Goal: Task Accomplishment & Management: Manage account settings

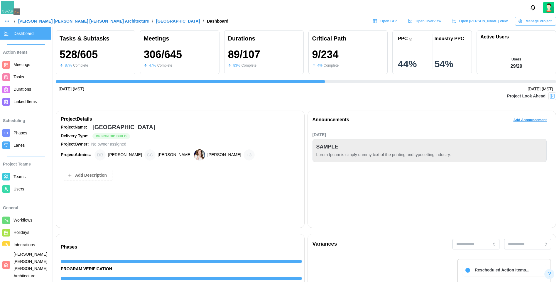
scroll to position [0, 5370]
click at [6, 23] on icon "button" at bounding box center [7, 21] width 5 height 5
click at [16, 33] on div "Dashboard" at bounding box center [18, 33] width 21 height 6
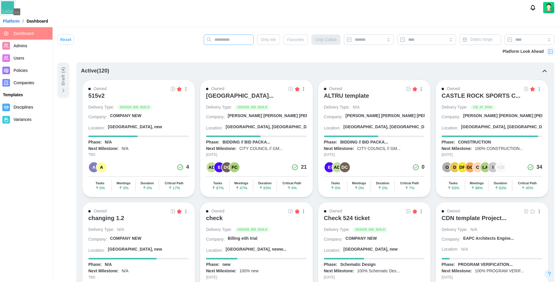
click at [227, 39] on input "text" at bounding box center [228, 39] width 50 height 11
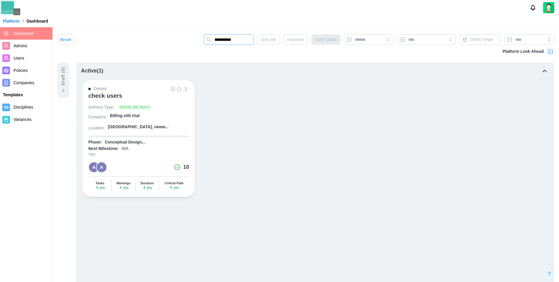
type input "**********"
click at [111, 96] on div "check users" at bounding box center [105, 95] width 34 height 7
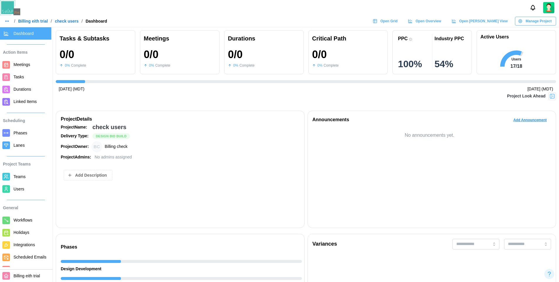
click at [21, 175] on span "Teams" at bounding box center [19, 176] width 12 height 5
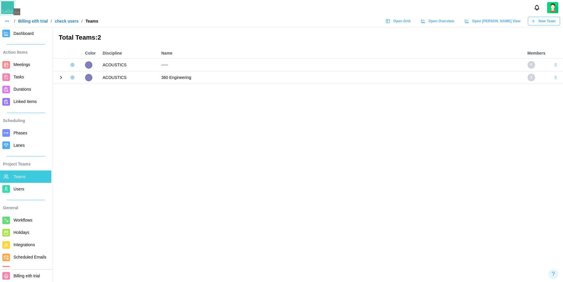
click at [62, 79] on icon at bounding box center [60, 77] width 5 height 5
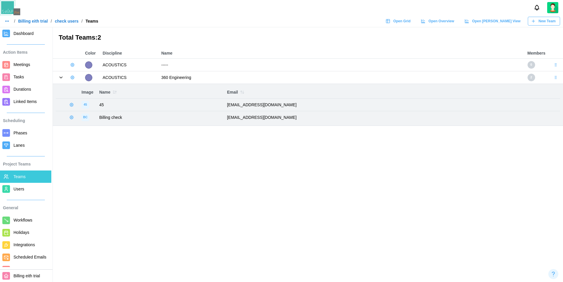
click at [62, 79] on icon at bounding box center [60, 77] width 5 height 5
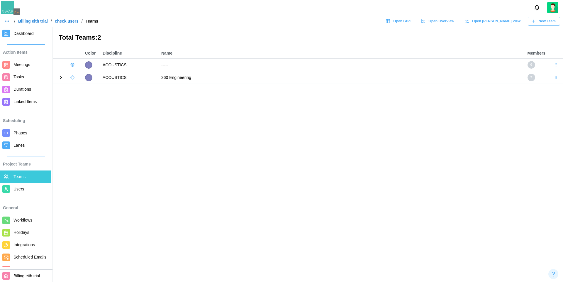
click at [23, 32] on span "Dashboard" at bounding box center [23, 33] width 20 height 5
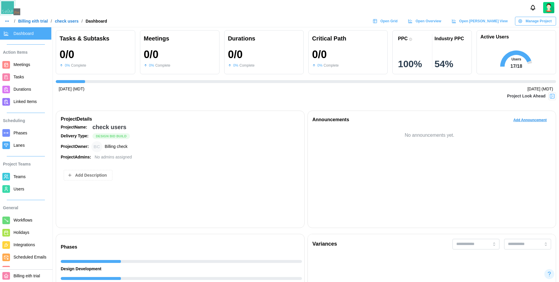
click at [536, 23] on span "Manage Project" at bounding box center [538, 21] width 26 height 8
click at [535, 34] on div "Edit Project" at bounding box center [538, 33] width 32 height 5
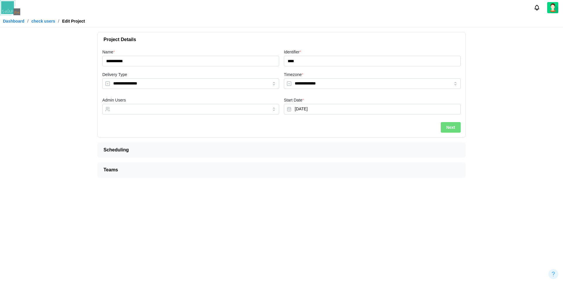
click at [459, 125] on button "Next" at bounding box center [451, 127] width 20 height 11
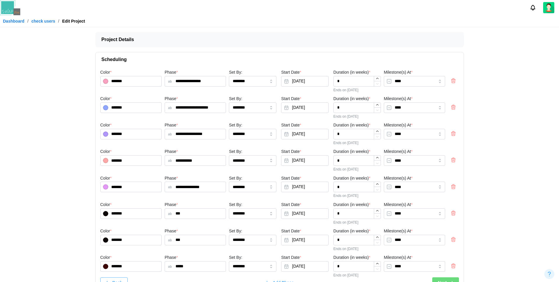
scroll to position [36, 0]
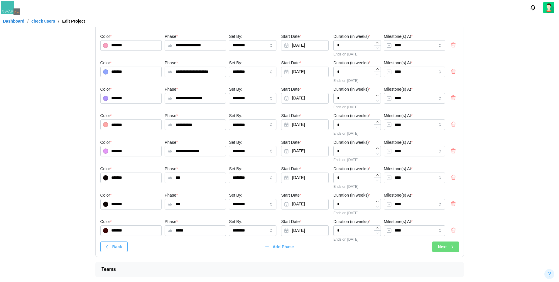
click at [442, 247] on span "Next" at bounding box center [441, 247] width 9 height 10
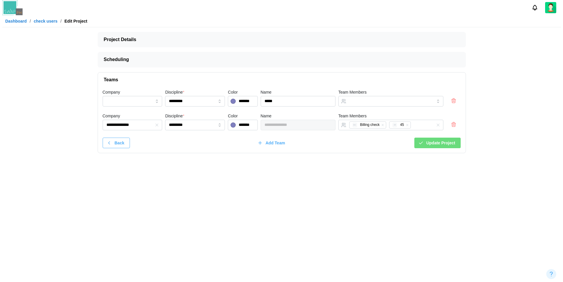
scroll to position [0, 0]
click at [418, 126] on div "BC Billing check 45 45" at bounding box center [384, 125] width 74 height 10
click at [406, 125] on icon "button" at bounding box center [407, 125] width 4 height 4
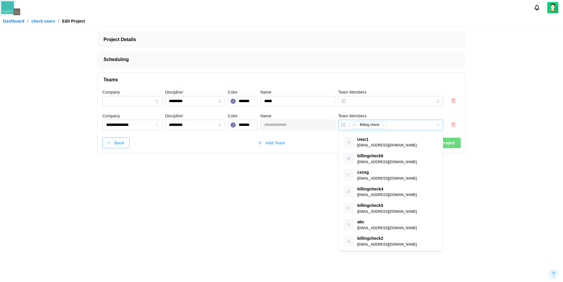
click at [394, 125] on div "BC Billing check" at bounding box center [384, 125] width 74 height 10
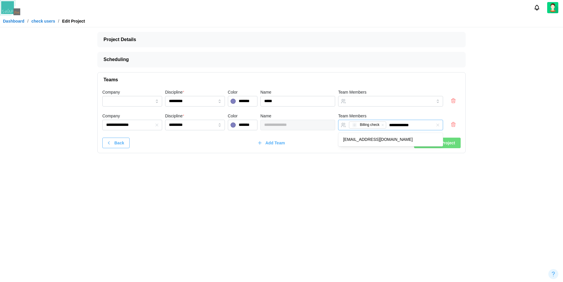
type input "**********"
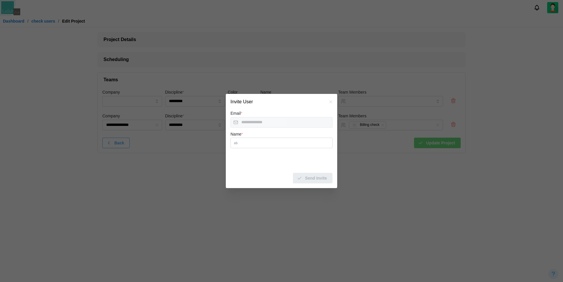
click at [281, 141] on input "Name *" at bounding box center [281, 143] width 102 height 11
type input "*******"
click at [312, 182] on span "Send Invite" at bounding box center [316, 178] width 22 height 10
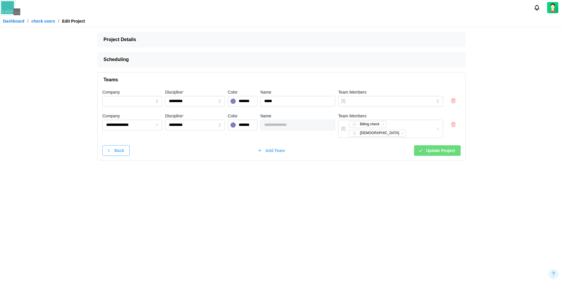
click at [448, 146] on span "Update Project" at bounding box center [440, 150] width 29 height 10
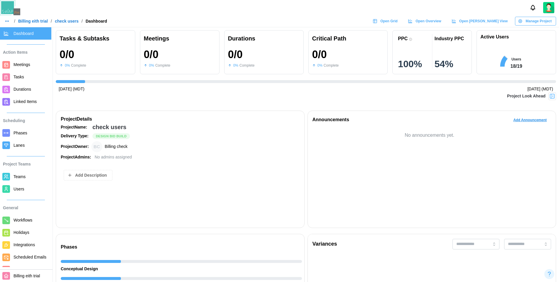
click at [22, 175] on span "Teams" at bounding box center [19, 176] width 12 height 5
click at [20, 178] on span "Teams" at bounding box center [19, 176] width 12 height 5
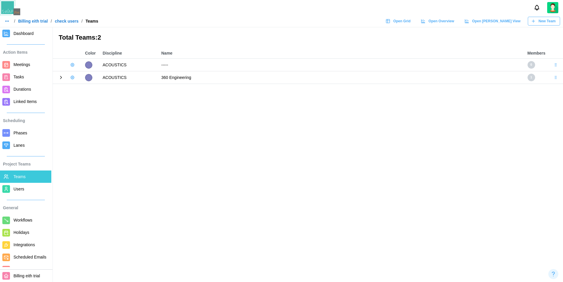
click at [60, 77] on icon at bounding box center [60, 77] width 5 height 5
click at [23, 189] on span "Users" at bounding box center [18, 188] width 11 height 5
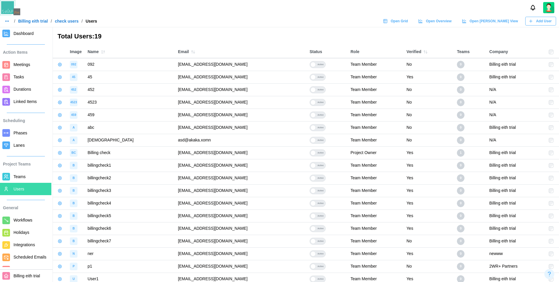
drag, startPoint x: 212, startPoint y: 101, endPoint x: 141, endPoint y: 103, distance: 70.7
click at [175, 103] on td "[EMAIL_ADDRESS][DOMAIN_NAME]" at bounding box center [241, 102] width 132 height 13
click at [12, 175] on link "Teams" at bounding box center [25, 176] width 51 height 12
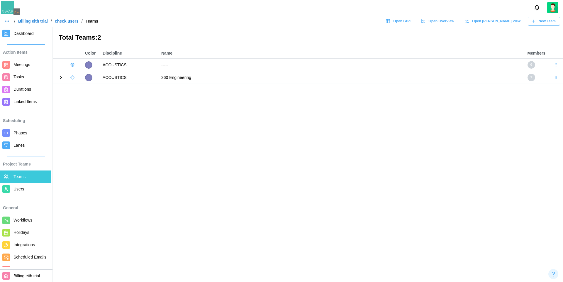
click at [60, 79] on icon at bounding box center [60, 77] width 1 height 3
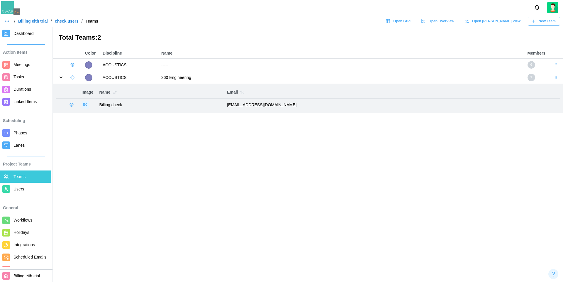
click at [60, 79] on icon at bounding box center [60, 77] width 5 height 5
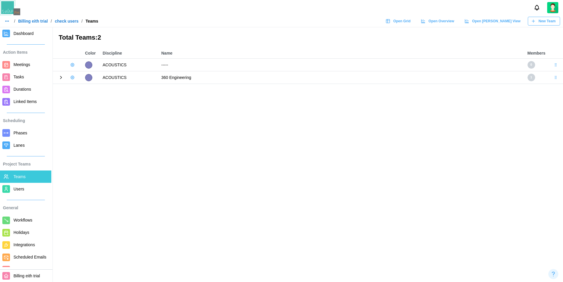
click at [72, 66] on icon "button" at bounding box center [72, 64] width 5 height 5
click at [82, 77] on div "Add User" at bounding box center [93, 77] width 22 height 5
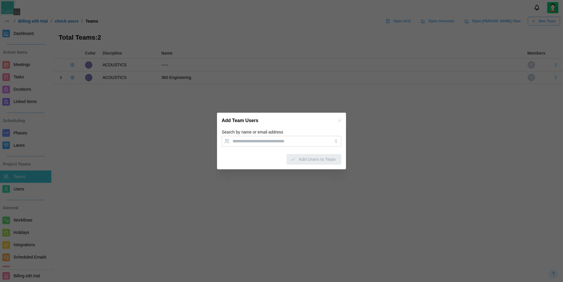
click at [340, 121] on icon "button" at bounding box center [339, 120] width 5 height 5
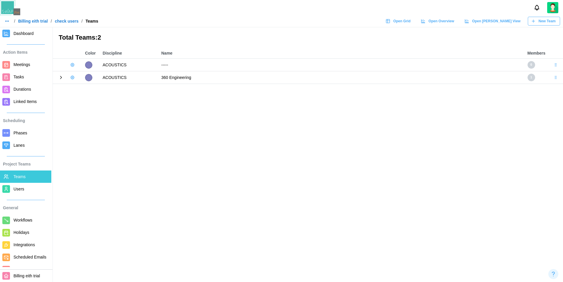
click at [24, 36] on span "Dashboard" at bounding box center [30, 33] width 35 height 7
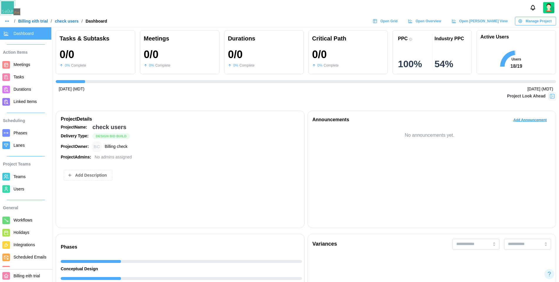
click at [546, 23] on span "Manage Project" at bounding box center [538, 21] width 26 height 8
click at [529, 36] on button "Edit Project" at bounding box center [534, 33] width 46 height 11
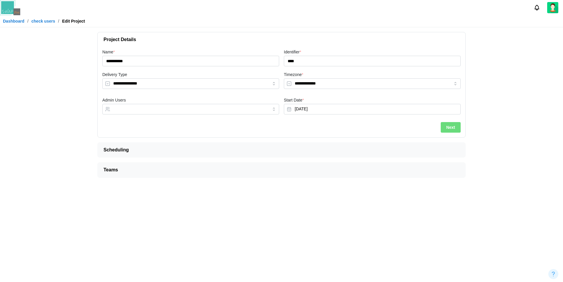
click at [443, 130] on button "Next" at bounding box center [451, 127] width 20 height 11
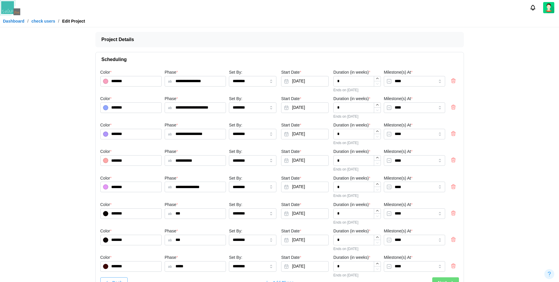
scroll to position [36, 0]
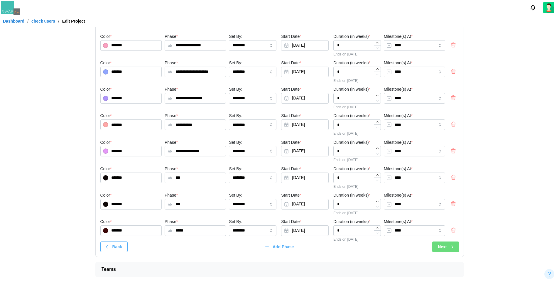
click at [447, 253] on div "**********" at bounding box center [280, 143] width 368 height 225
click at [449, 250] on div "Next" at bounding box center [445, 247] width 17 height 10
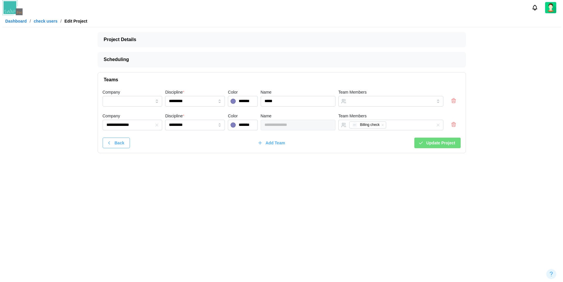
scroll to position [0, 0]
click at [454, 101] on icon "button" at bounding box center [454, 101] width 4 height 4
type input "**********"
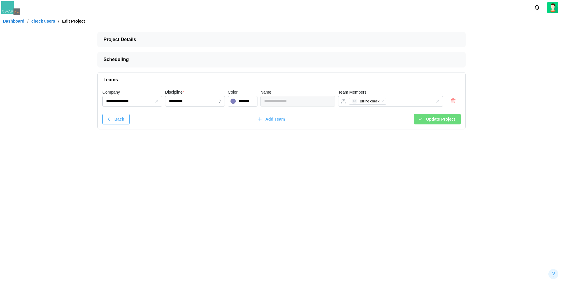
click at [454, 101] on icon "button" at bounding box center [454, 101] width 4 height 4
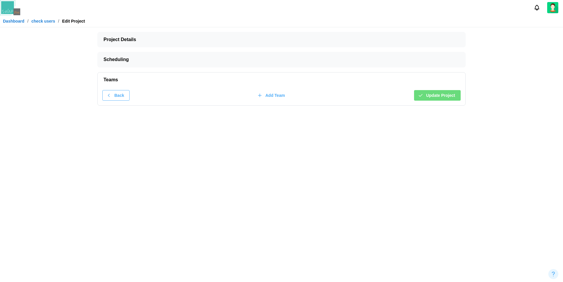
click at [262, 99] on div "Add Team" at bounding box center [271, 95] width 28 height 10
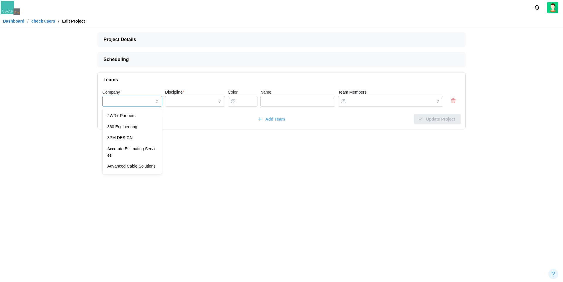
click at [148, 104] on input "Company" at bounding box center [132, 101] width 60 height 11
type input "**********"
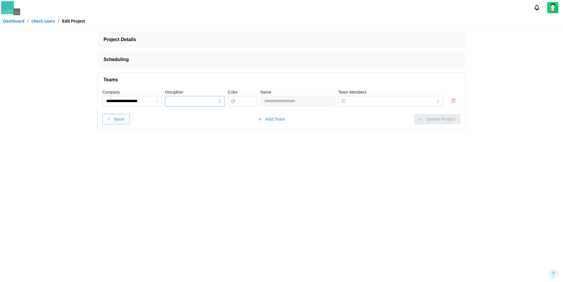
click at [194, 106] on input "Discipline *" at bounding box center [195, 101] width 60 height 11
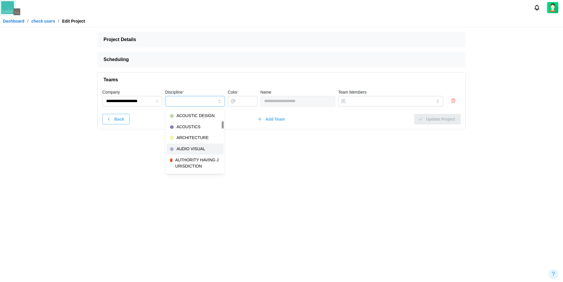
scroll to position [504, 0]
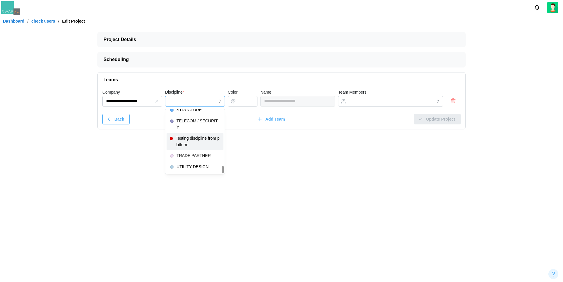
type input "**********"
type input "*******"
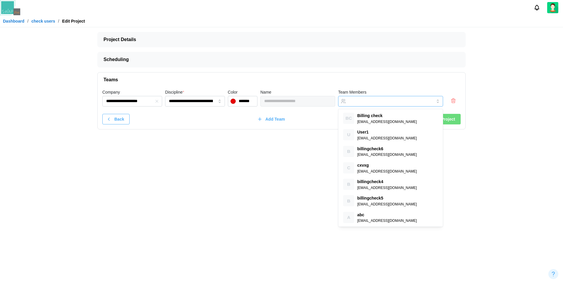
click at [374, 102] on input "Team Members" at bounding box center [385, 101] width 73 height 5
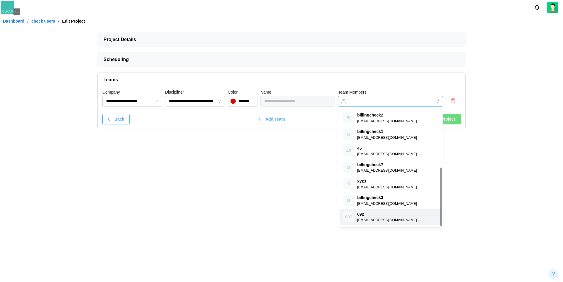
scroll to position [100, 0]
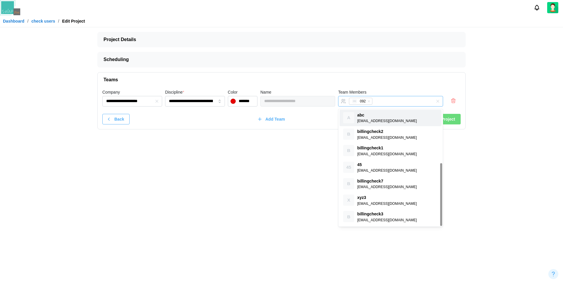
click at [413, 100] on div "092 092" at bounding box center [384, 101] width 74 height 10
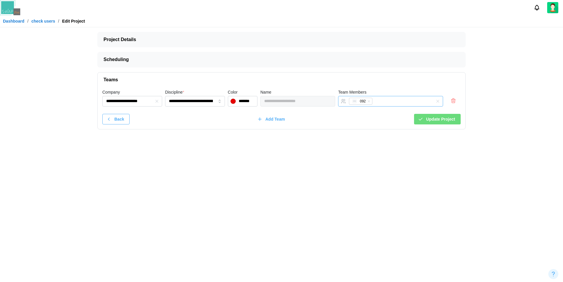
click at [398, 100] on div "092 092" at bounding box center [384, 101] width 74 height 10
type input "**********"
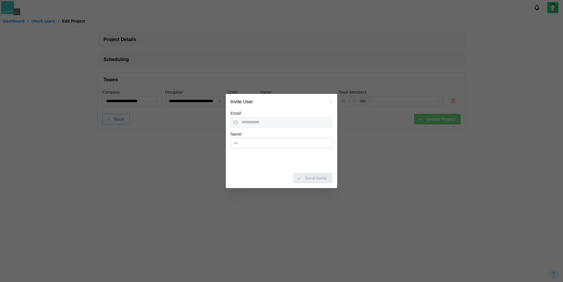
click at [253, 141] on input "Name *" at bounding box center [281, 143] width 102 height 11
type input "**********"
click at [311, 182] on span "Send Invite" at bounding box center [316, 178] width 22 height 10
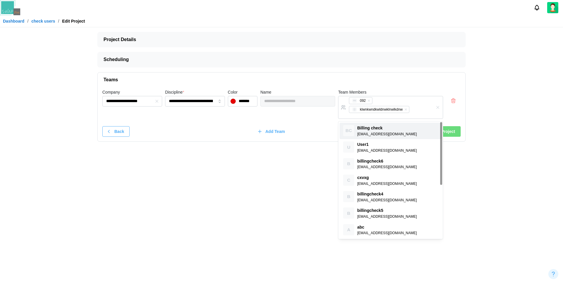
click at [451, 133] on div "**********" at bounding box center [282, 114] width 368 height 54
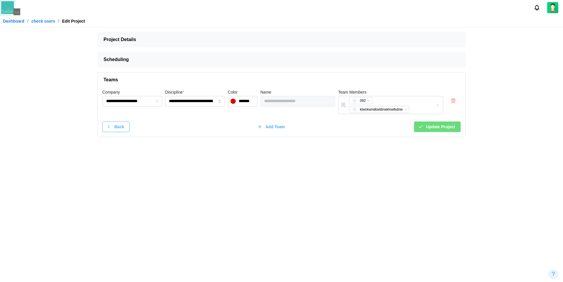
click at [437, 127] on span "Update Project" at bounding box center [440, 127] width 29 height 10
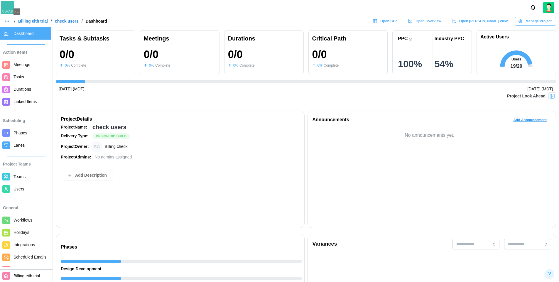
click at [22, 179] on span "Teams" at bounding box center [30, 176] width 35 height 7
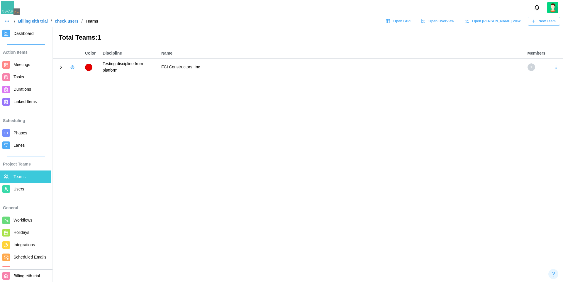
click at [58, 67] on icon at bounding box center [60, 67] width 5 height 5
